Goal: Navigation & Orientation: Find specific page/section

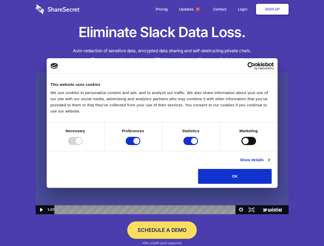
click at [162, 123] on img at bounding box center [162, 143] width 253 height 142
click at [83, 145] on div at bounding box center [75, 141] width 15 height 8
click at [140, 145] on input "Preferences" at bounding box center [133, 141] width 15 height 8
checkbox input "false"
click at [191, 145] on input "Statistics" at bounding box center [190, 141] width 15 height 8
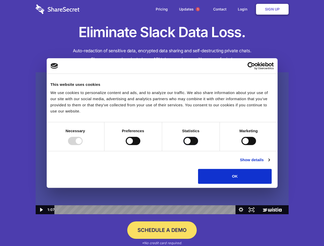
checkbox input "false"
click at [241, 145] on input "Marketing" at bounding box center [248, 141] width 15 height 8
checkbox input "true"
click at [270, 163] on link "Show details" at bounding box center [255, 160] width 30 height 6
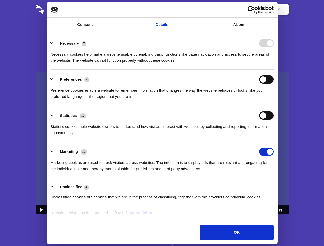
click at [274, 70] on li "Necessary 7 Necessary cookies help make a website usable by enabling basic func…" at bounding box center [162, 52] width 223 height 36
click at [198, 9] on span "1" at bounding box center [198, 9] width 4 height 4
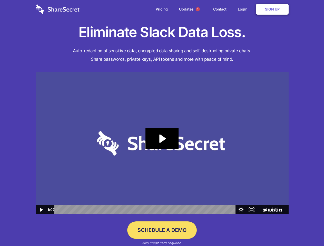
click at [162, 143] on icon "Play Video: Sharesecret Slack Extension" at bounding box center [161, 138] width 33 height 21
